Goal: Information Seeking & Learning: Learn about a topic

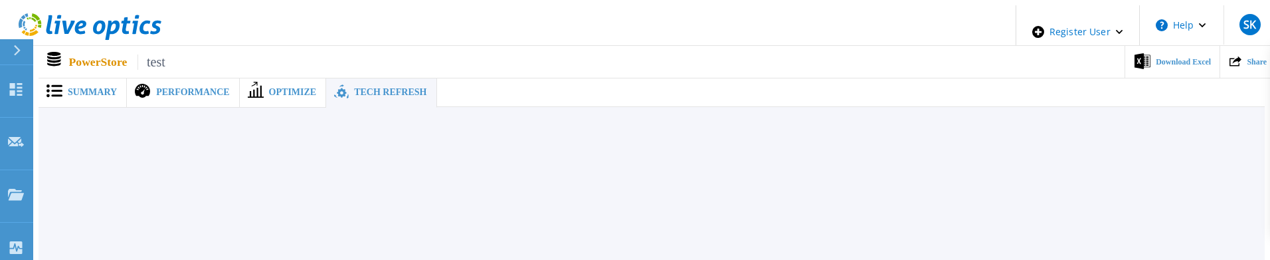
click at [86, 88] on span "Summary" at bounding box center [92, 92] width 49 height 9
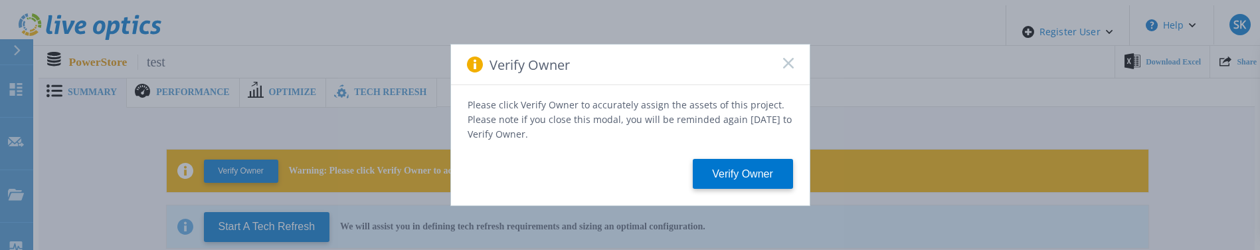
click at [783, 66] on icon at bounding box center [788, 63] width 11 height 11
